Goal: Check status: Check status

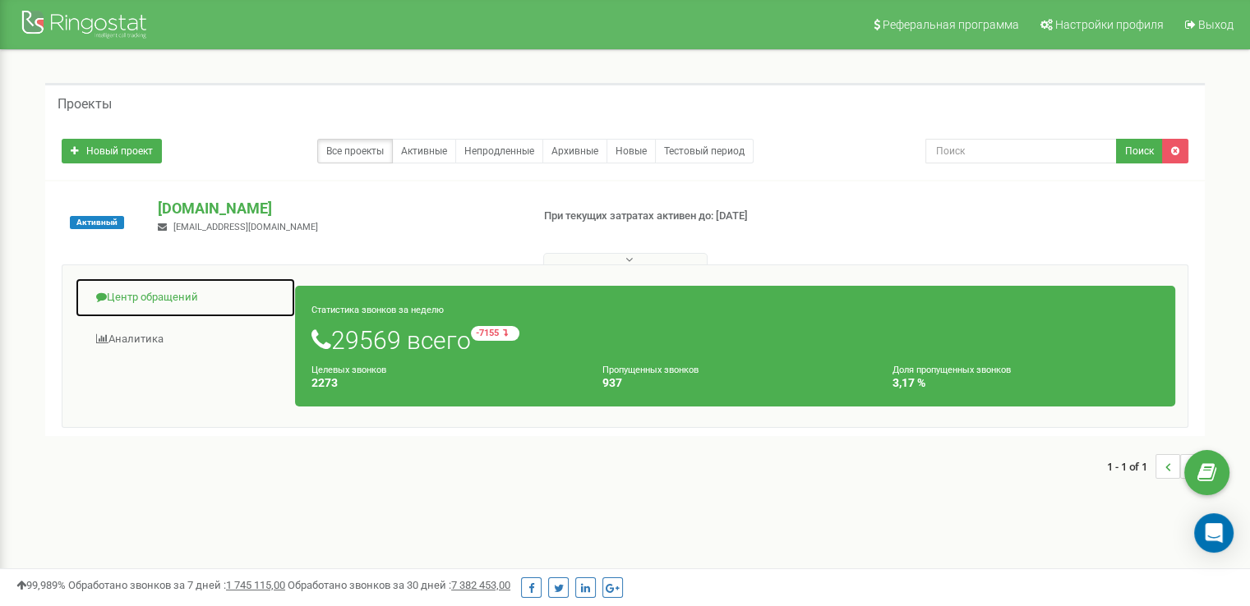
click at [116, 290] on link "Центр обращений" at bounding box center [185, 298] width 221 height 40
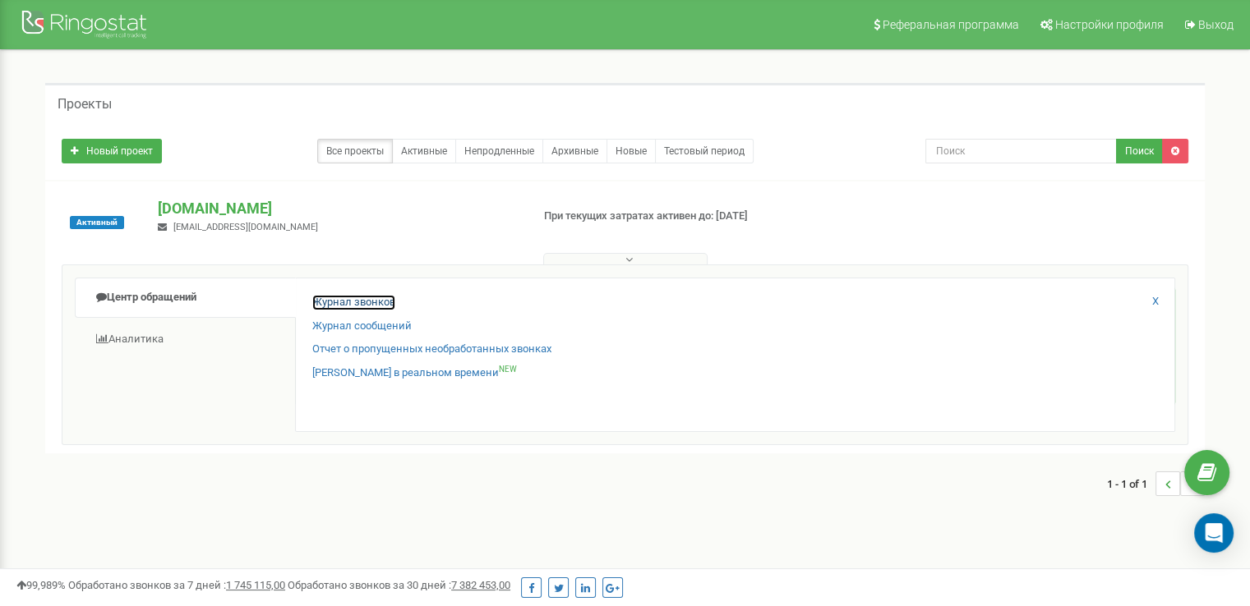
click at [371, 298] on link "Журнал звонков" at bounding box center [353, 303] width 83 height 16
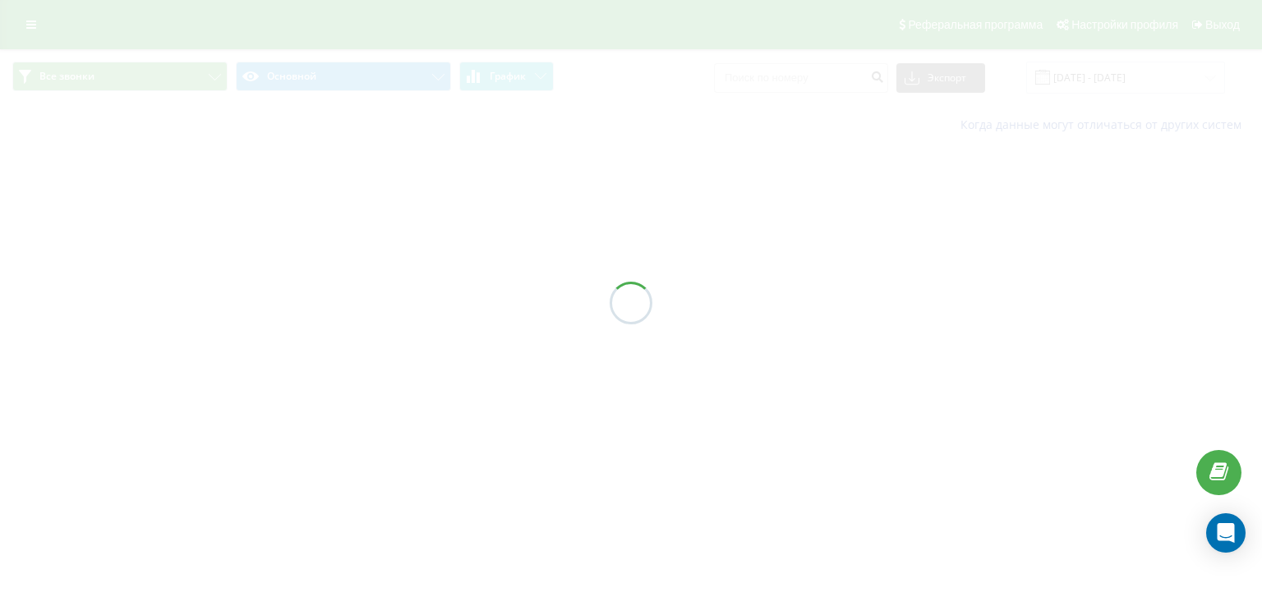
drag, startPoint x: 0, startPoint y: 0, endPoint x: 1110, endPoint y: 82, distance: 1113.0
click at [1110, 82] on div at bounding box center [631, 303] width 1262 height 606
click at [1109, 83] on div "Все звонки Основной График Экспорт .csv .xls .xlsx [DATE] - [DATE] Когда данные…" at bounding box center [631, 97] width 1262 height 96
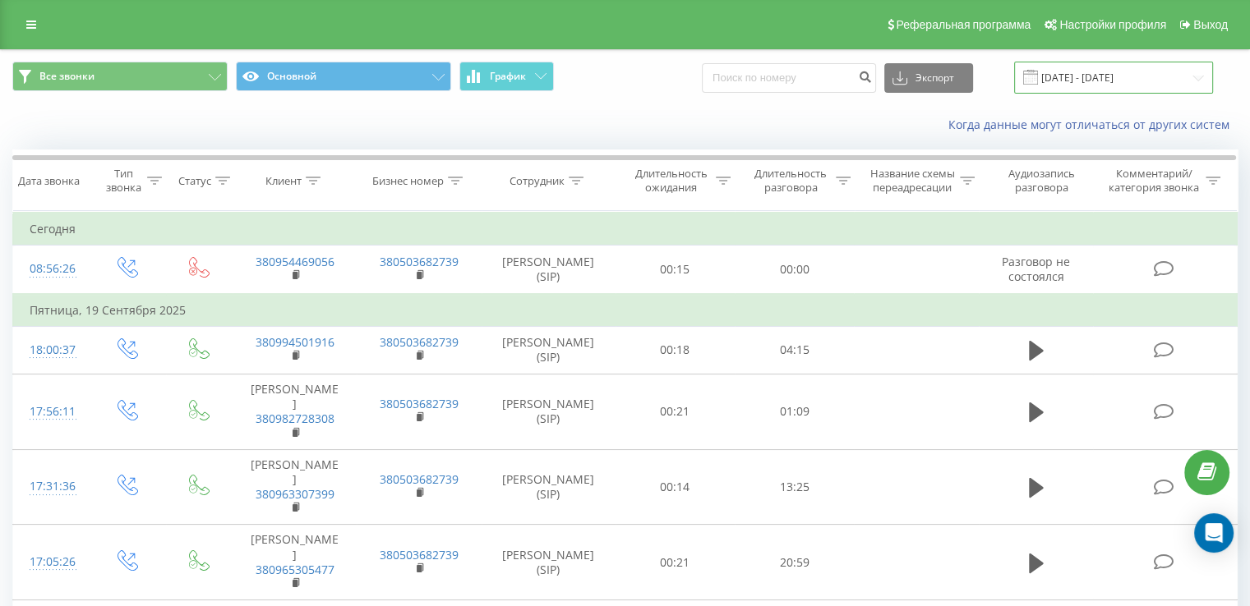
click at [1109, 83] on input "[DATE] - [DATE]" at bounding box center [1113, 78] width 199 height 32
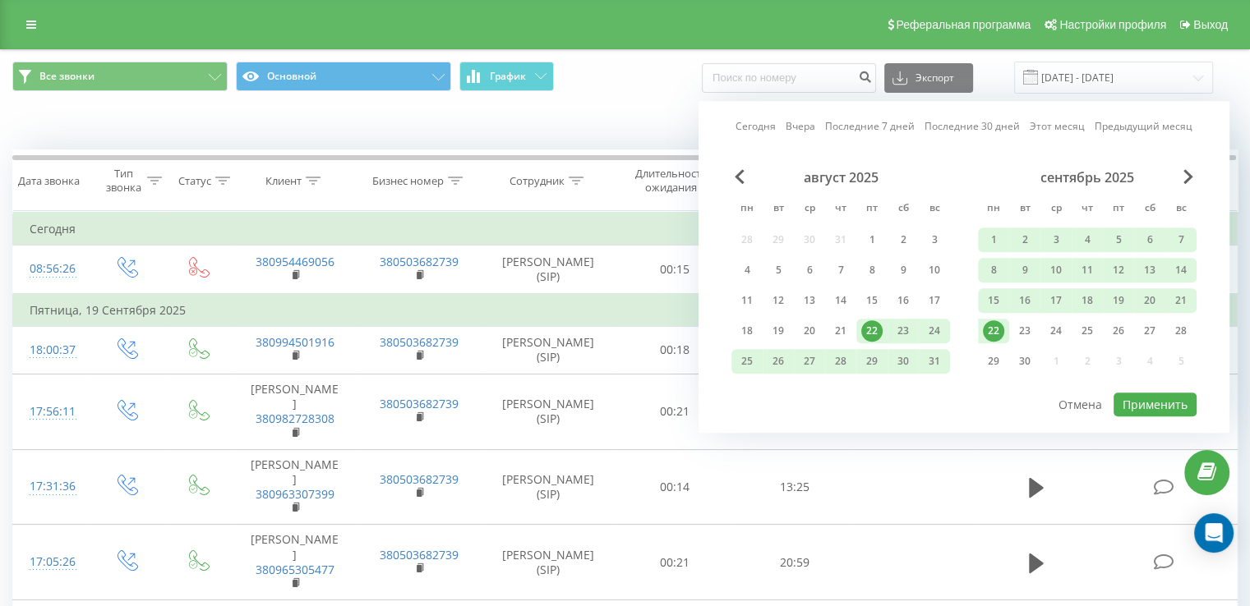
click at [992, 334] on div "22" at bounding box center [993, 330] width 21 height 21
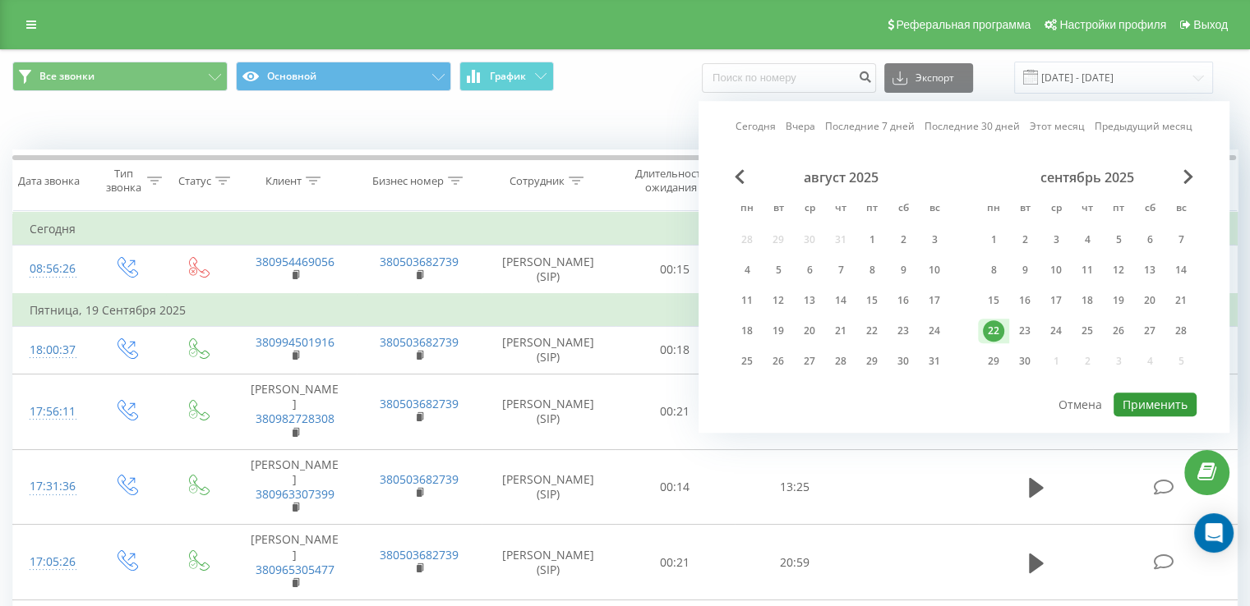
click at [1143, 395] on button "Применить" at bounding box center [1154, 405] width 83 height 24
type input "[DATE] - [DATE]"
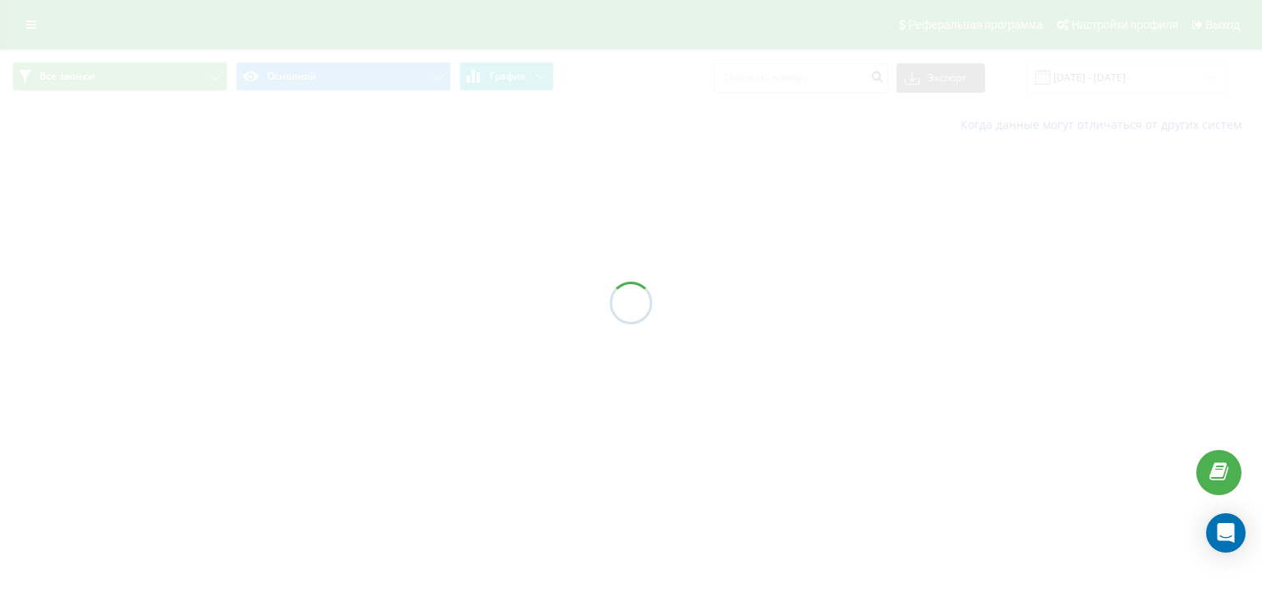
click at [498, 76] on span "График" at bounding box center [508, 77] width 36 height 12
